Goal: Check status: Check status

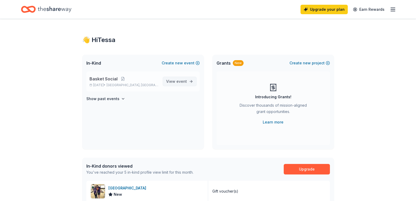
click at [173, 77] on link "View event" at bounding box center [180, 81] width 34 height 9
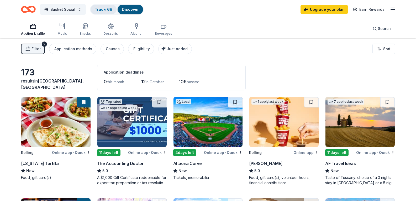
drag, startPoint x: 97, startPoint y: 8, endPoint x: 94, endPoint y: 6, distance: 3.9
click at [97, 8] on link "Track · 68" at bounding box center [104, 9] width 18 height 4
drag, startPoint x: 102, startPoint y: 16, endPoint x: 101, endPoint y: 18, distance: 2.6
click at [101, 17] on div "Basket Social Track · 68 Discover Upgrade your plan Earn Rewards" at bounding box center [208, 9] width 416 height 19
click at [108, 11] on link "Track · 68" at bounding box center [104, 9] width 18 height 4
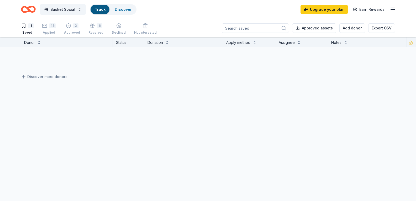
scroll to position [0, 0]
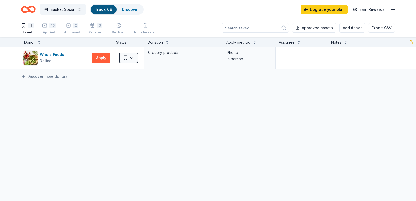
drag, startPoint x: 55, startPoint y: 33, endPoint x: 53, endPoint y: 27, distance: 6.7
click at [55, 33] on div "Applied" at bounding box center [49, 32] width 14 height 4
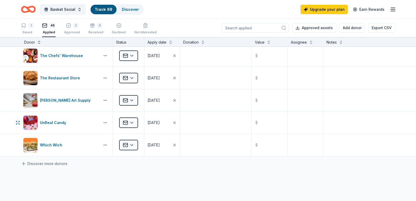
scroll to position [972, 0]
